Goal: Information Seeking & Learning: Check status

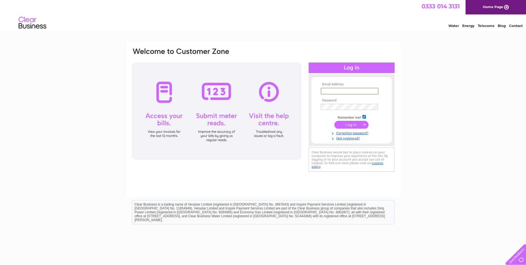
click at [210, 91] on input "text" at bounding box center [350, 91] width 58 height 7
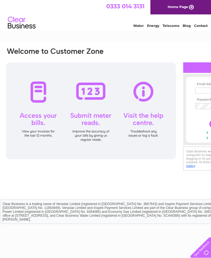
paste input "mustafakemal207@gmail.com"
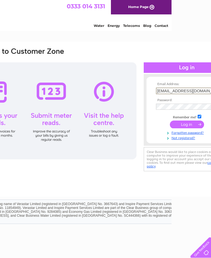
type input "mustafakemal207@gmail.com"
click at [190, 124] on input "submit" at bounding box center [187, 125] width 34 height 8
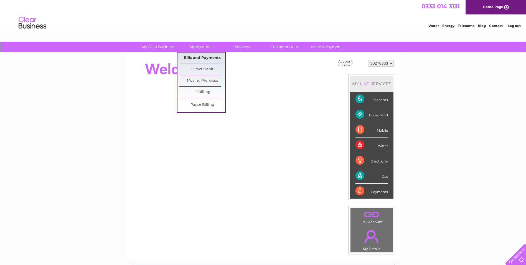
click at [201, 57] on link "Bills and Payments" at bounding box center [203, 57] width 46 height 11
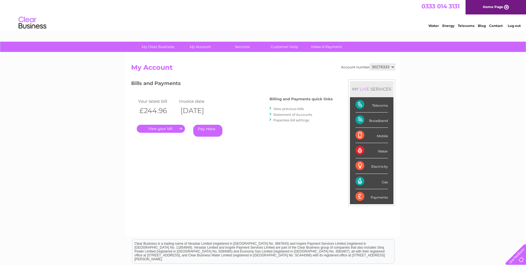
click at [180, 128] on link "." at bounding box center [161, 129] width 48 height 8
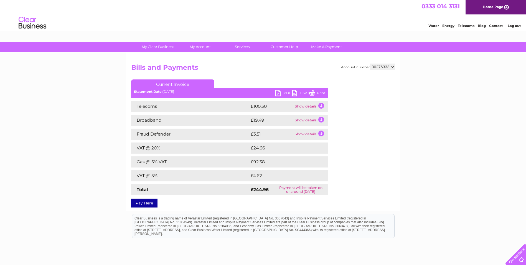
click at [376, 65] on select "30276333" at bounding box center [382, 67] width 25 height 7
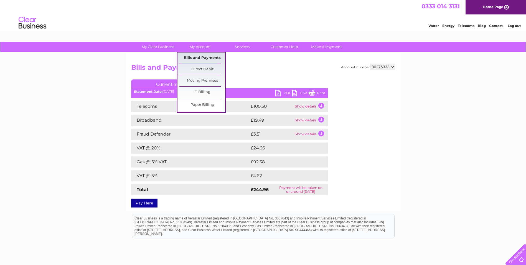
click at [202, 58] on link "Bills and Payments" at bounding box center [203, 57] width 46 height 11
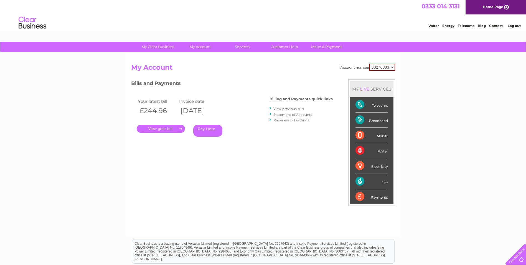
click at [281, 109] on link "View previous bills" at bounding box center [289, 109] width 31 height 4
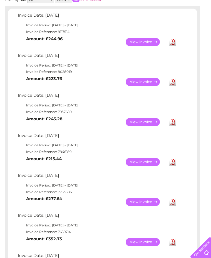
scroll to position [324, 0]
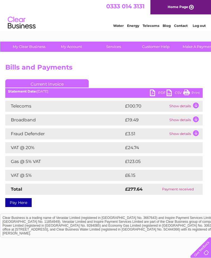
click at [134, 187] on strong "£277.64" at bounding box center [133, 189] width 17 height 5
copy strong "277.64"
